Goal: Information Seeking & Learning: Learn about a topic

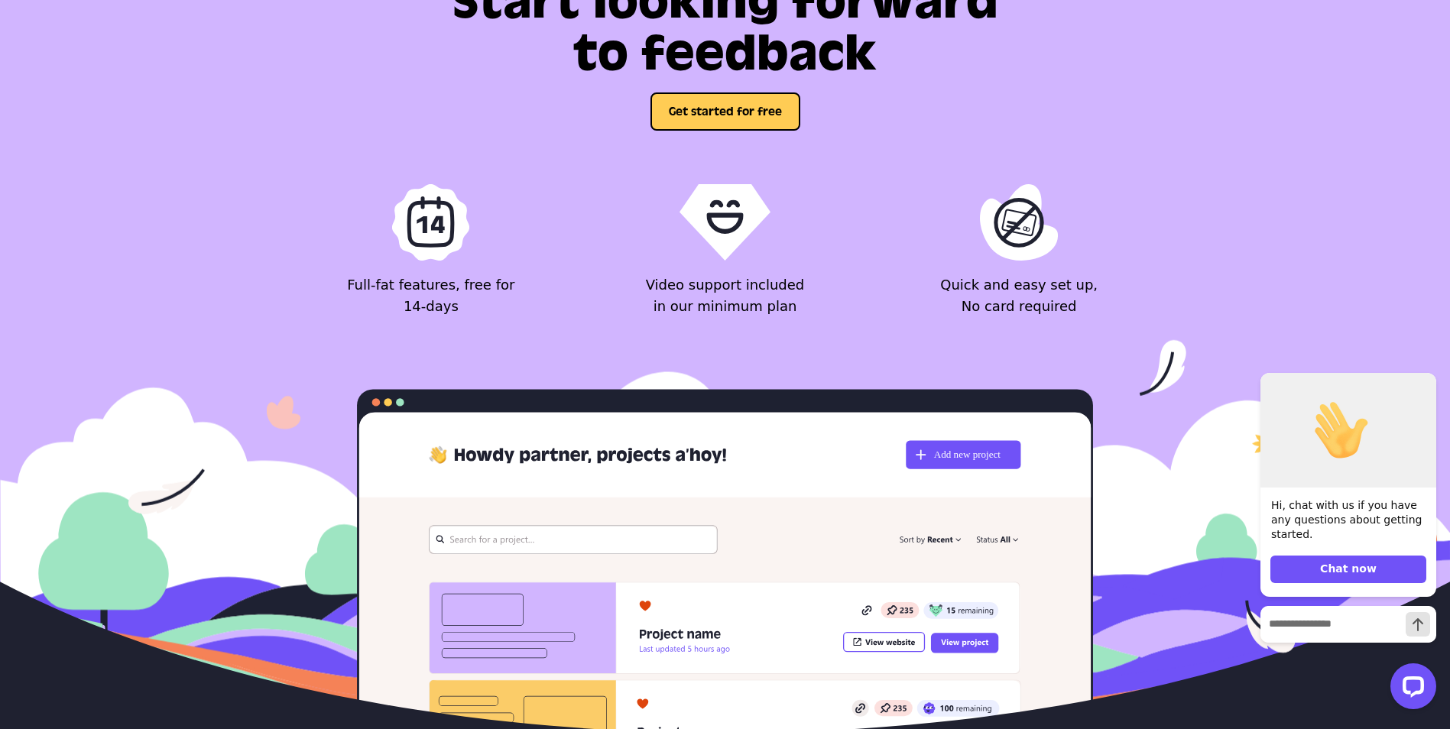
scroll to position [6049, 0]
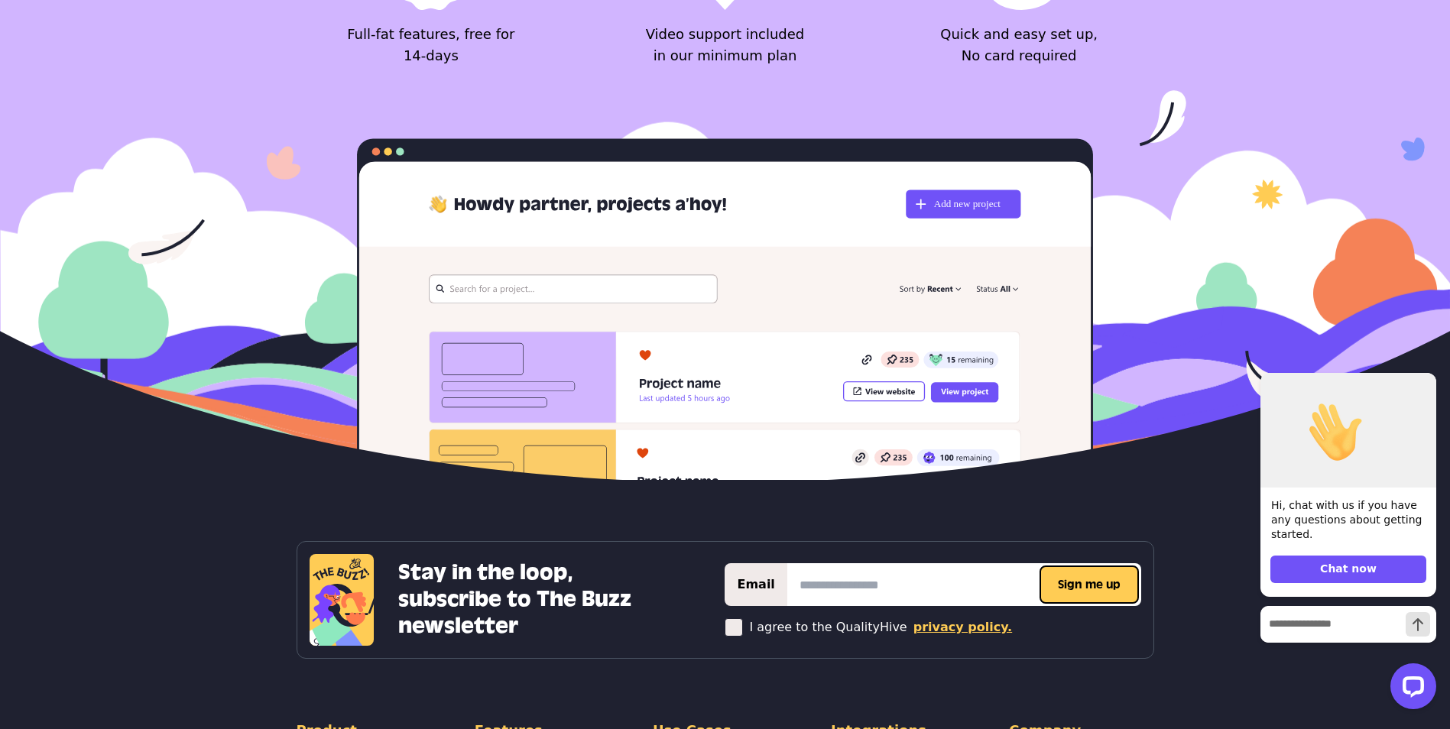
click at [535, 442] on img at bounding box center [725, 274] width 1450 height 377
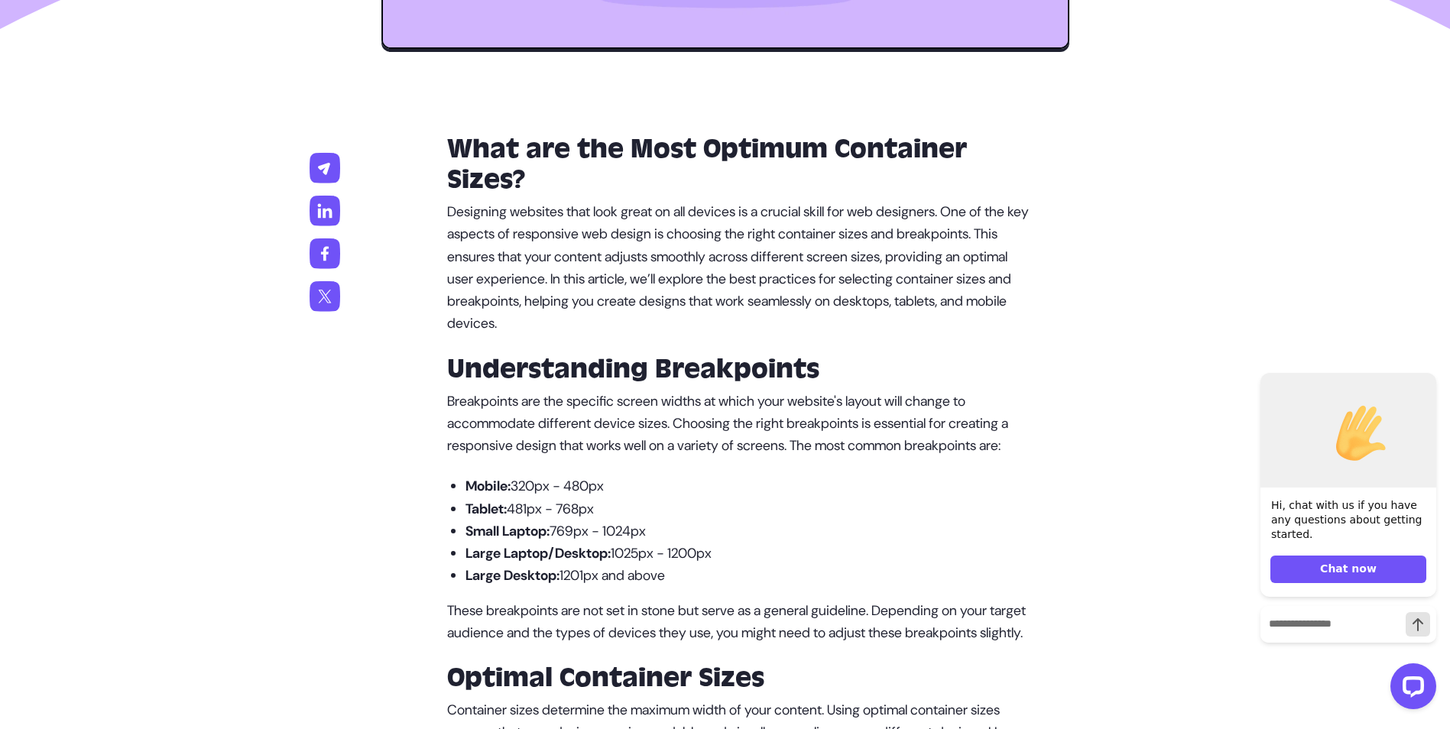
scroll to position [994, 0]
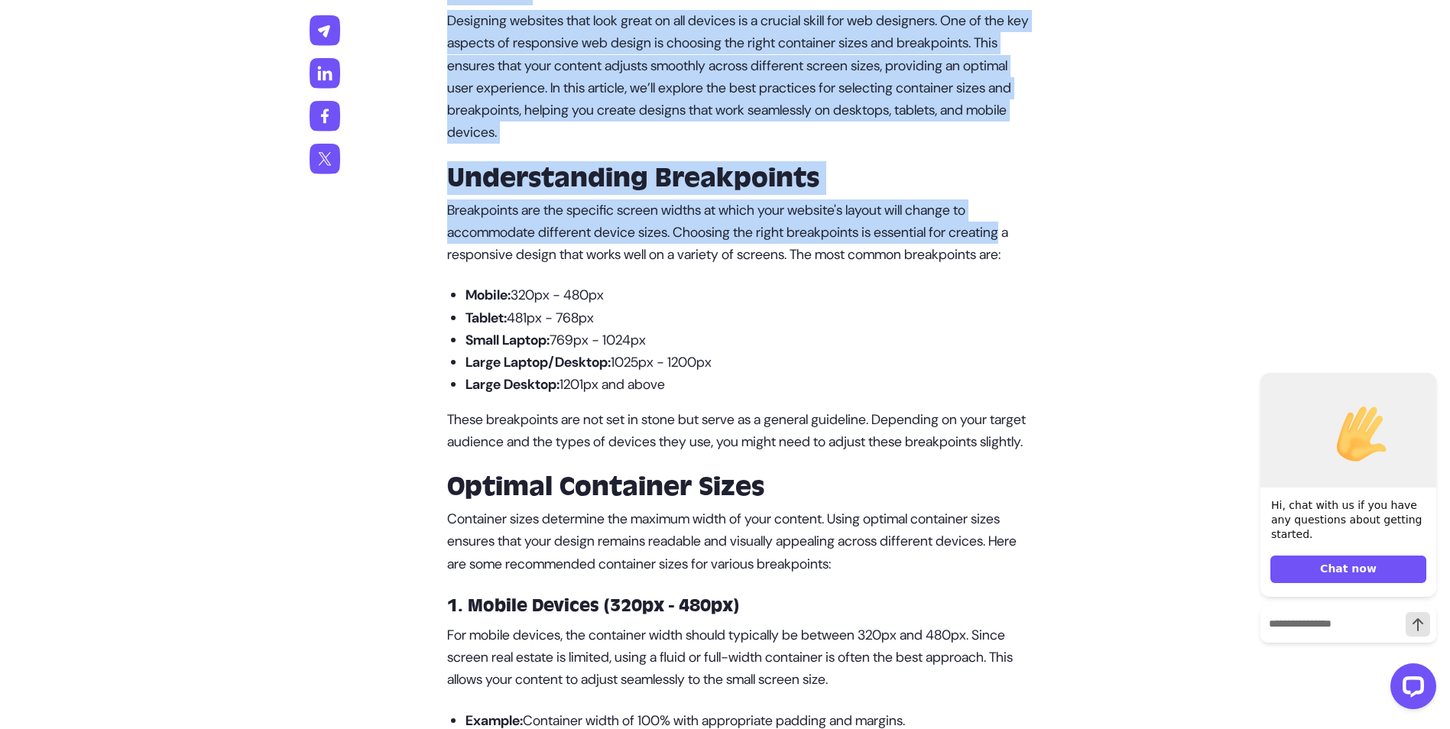
drag, startPoint x: 43, startPoint y: 201, endPoint x: 1375, endPoint y: 239, distance: 1333.0
drag, startPoint x: 1375, startPoint y: 239, endPoint x: 1404, endPoint y: 232, distance: 30.0
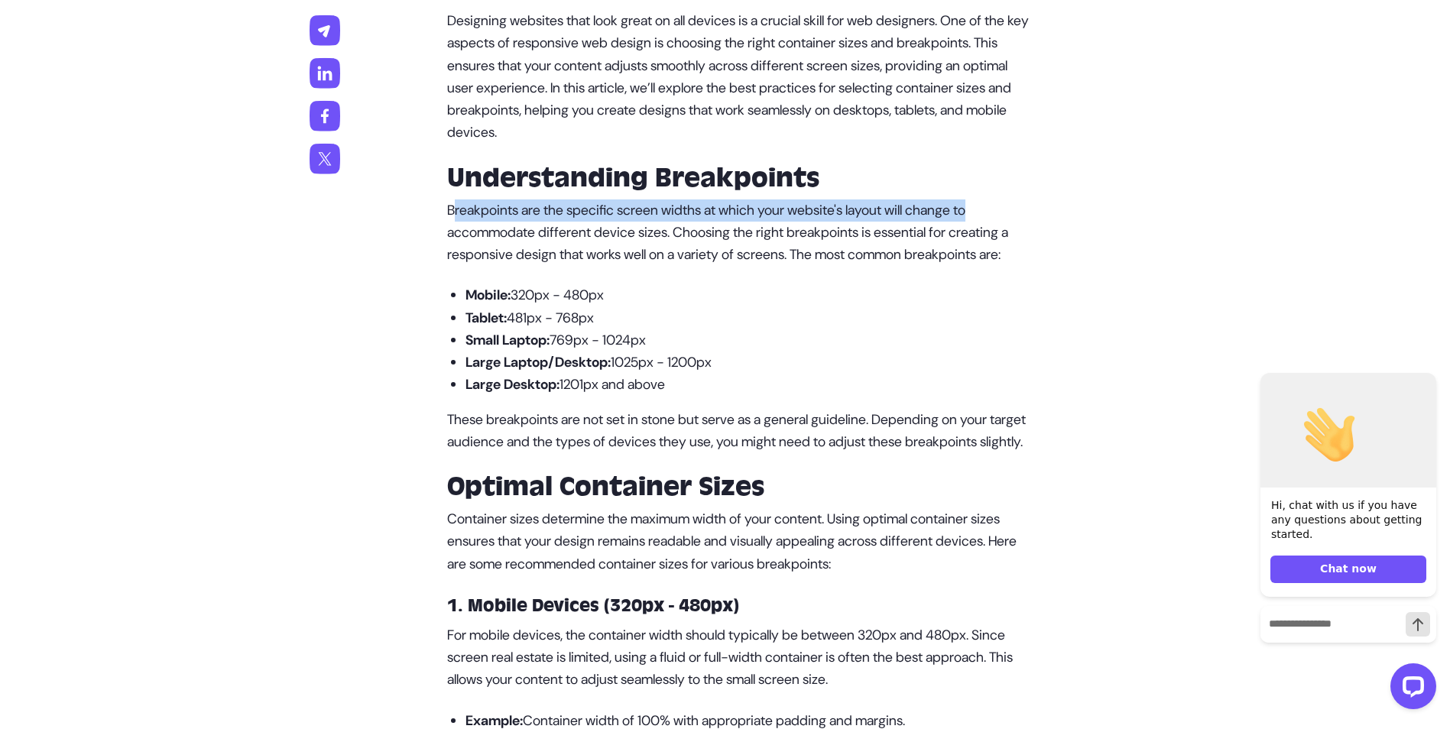
drag, startPoint x: 461, startPoint y: 208, endPoint x: 1033, endPoint y: 212, distance: 571.8
click at [1033, 212] on p "Breakpoints are the specific screen widths at which your website's layout will …" at bounding box center [740, 233] width 587 height 67
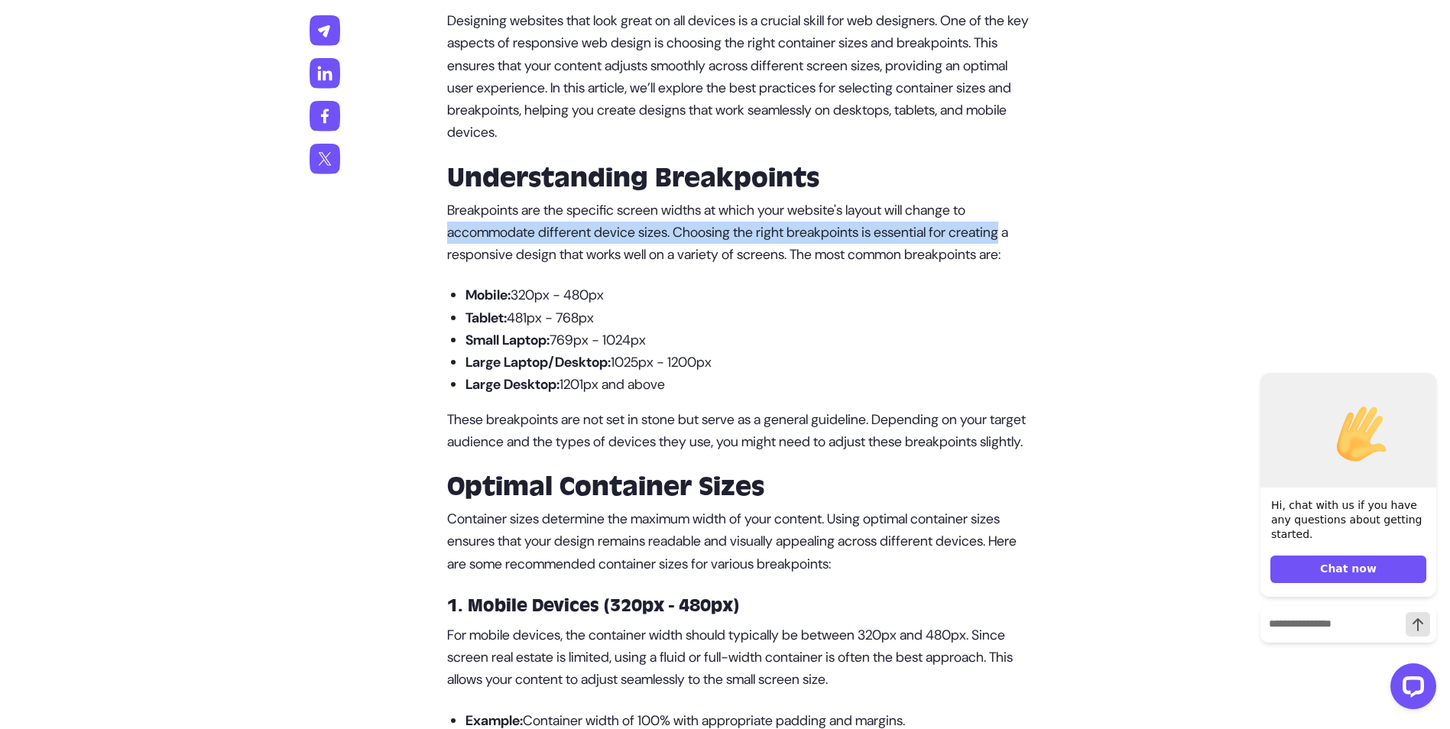
drag, startPoint x: 446, startPoint y: 236, endPoint x: 1069, endPoint y: 232, distance: 623.8
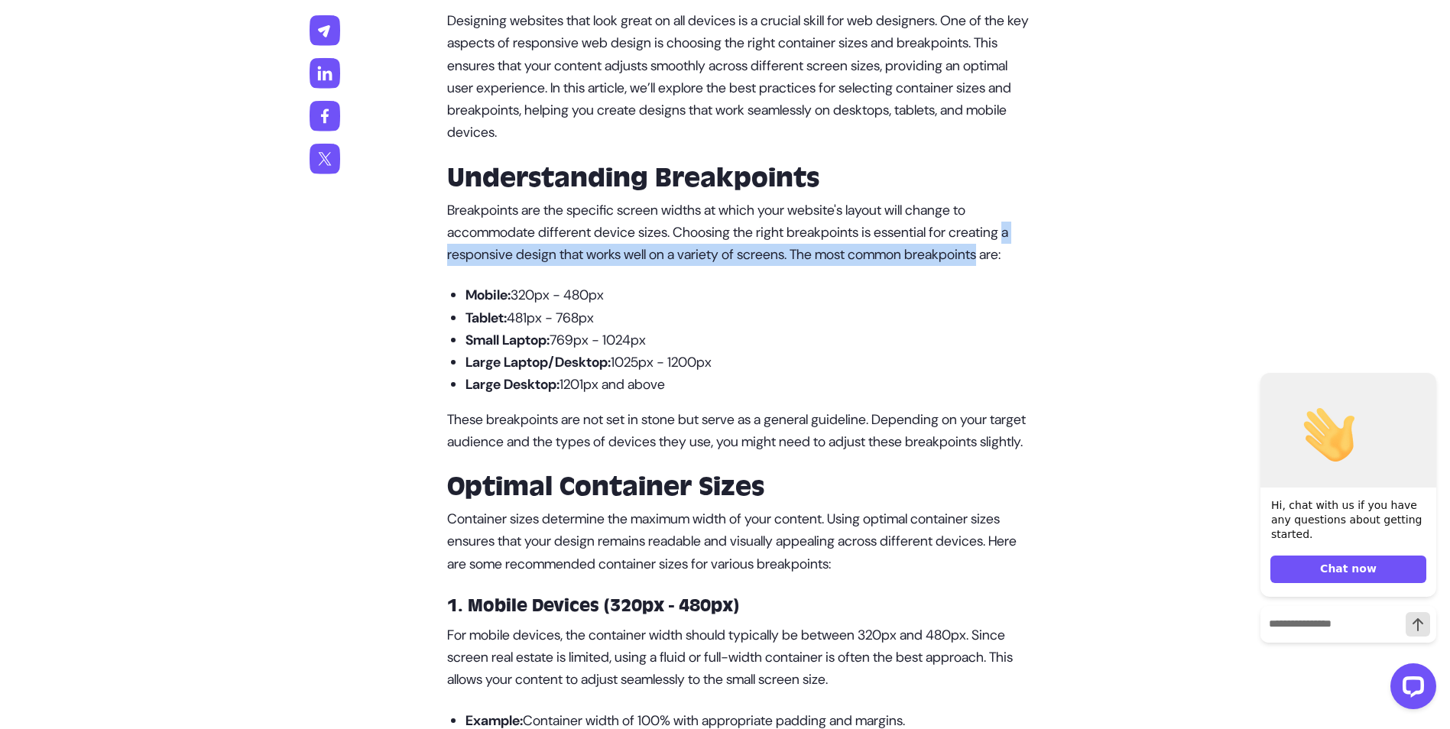
drag, startPoint x: 664, startPoint y: 245, endPoint x: 1066, endPoint y: 252, distance: 402.2
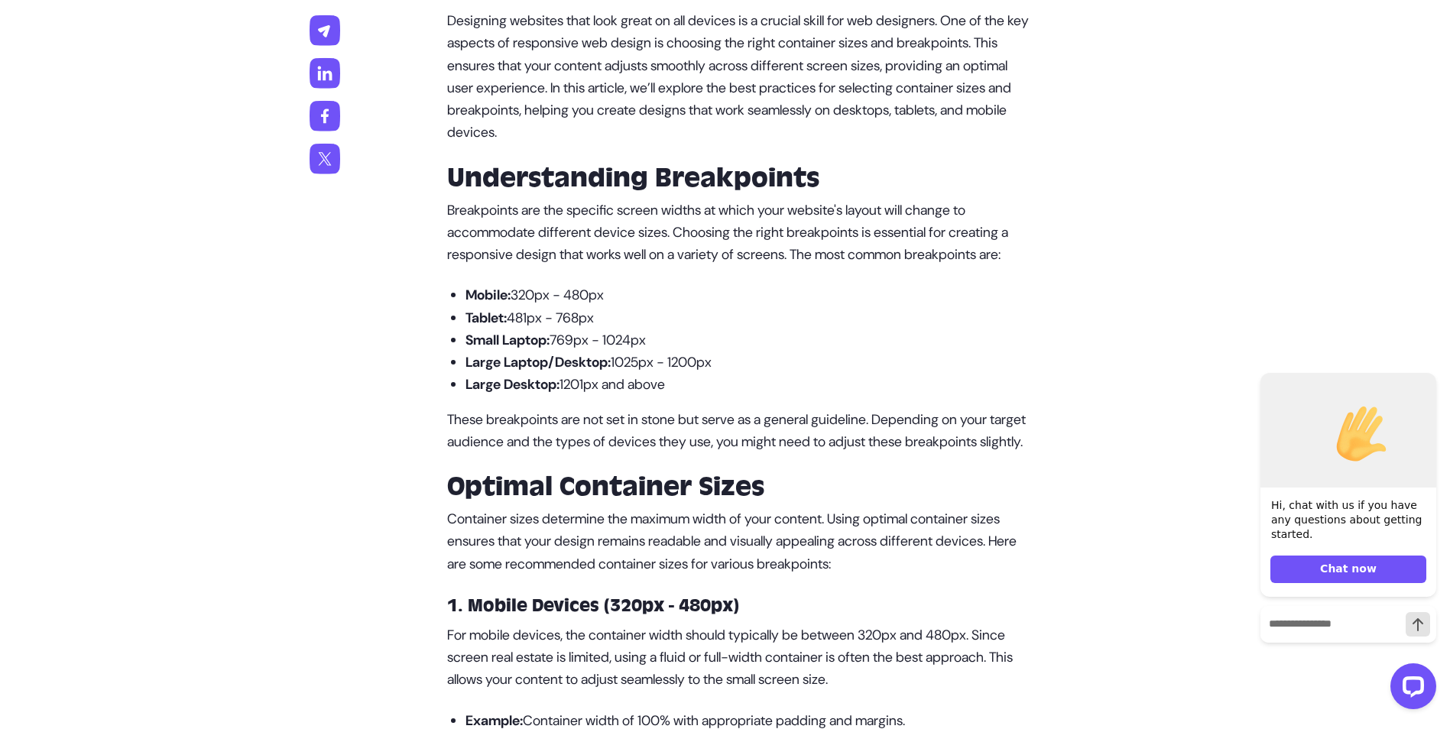
drag, startPoint x: 1066, startPoint y: 252, endPoint x: 680, endPoint y: 294, distance: 389.1
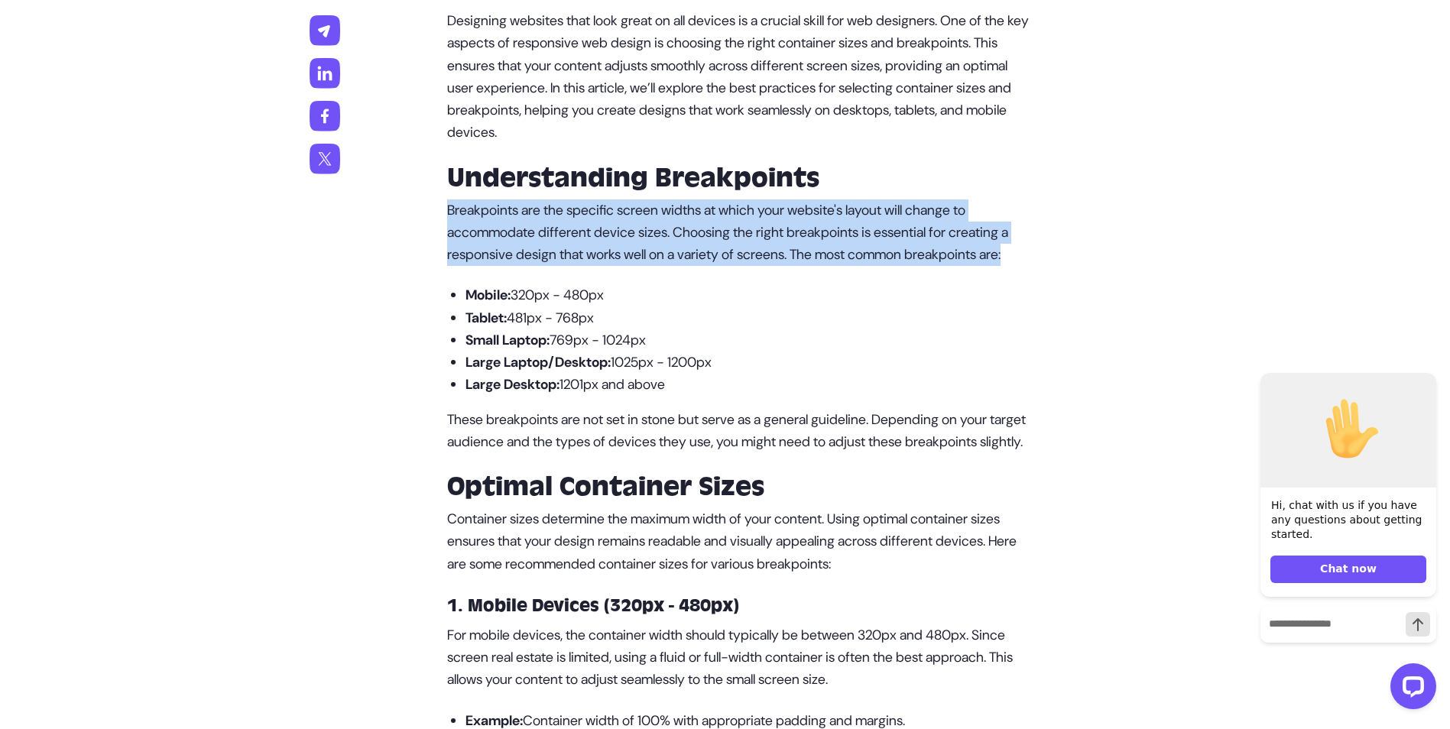
drag, startPoint x: 495, startPoint y: 277, endPoint x: 441, endPoint y: 212, distance: 84.7
drag, startPoint x: 441, startPoint y: 212, endPoint x: 571, endPoint y: 271, distance: 142.7
click at [571, 267] on p "Breakpoints are the specific screen widths at which your website's layout will …" at bounding box center [740, 233] width 587 height 67
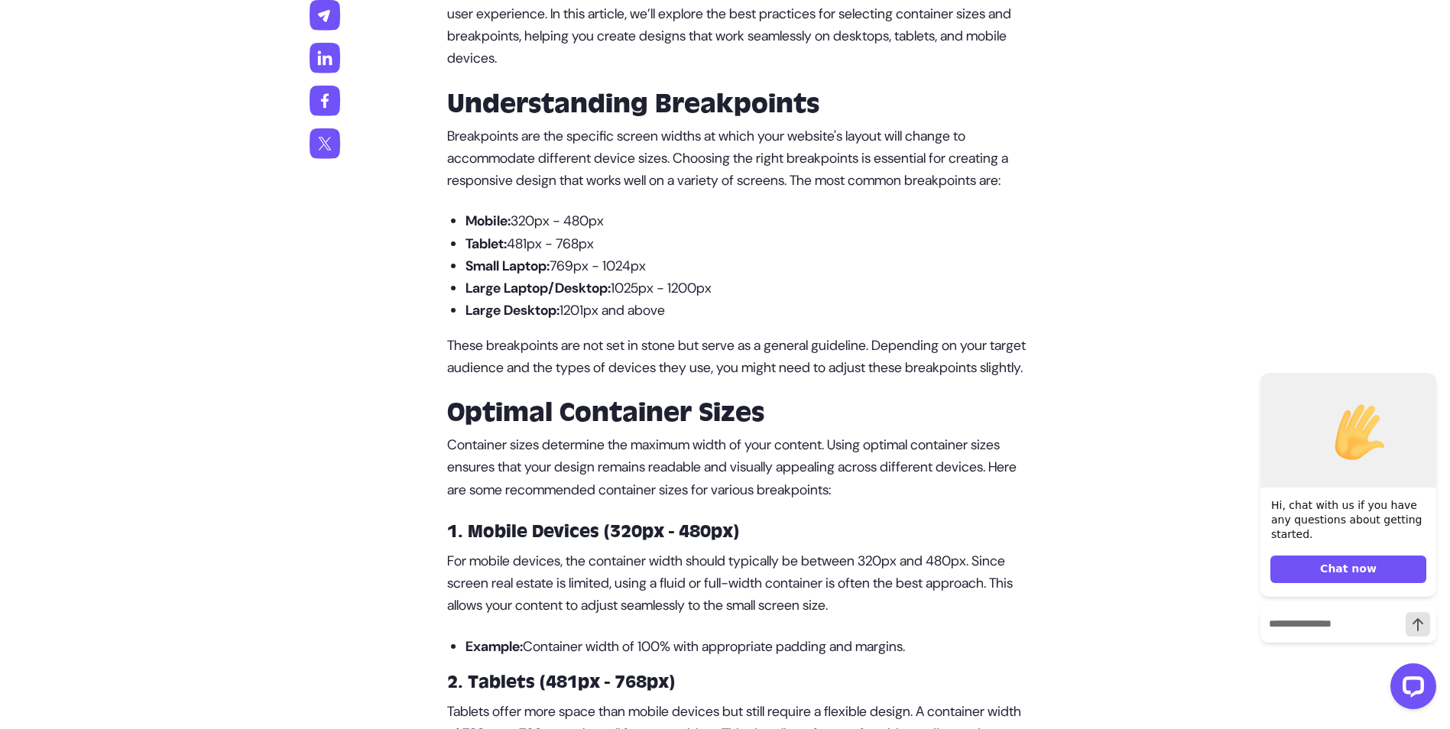
scroll to position [1070, 0]
